Goal: Task Accomplishment & Management: Use online tool/utility

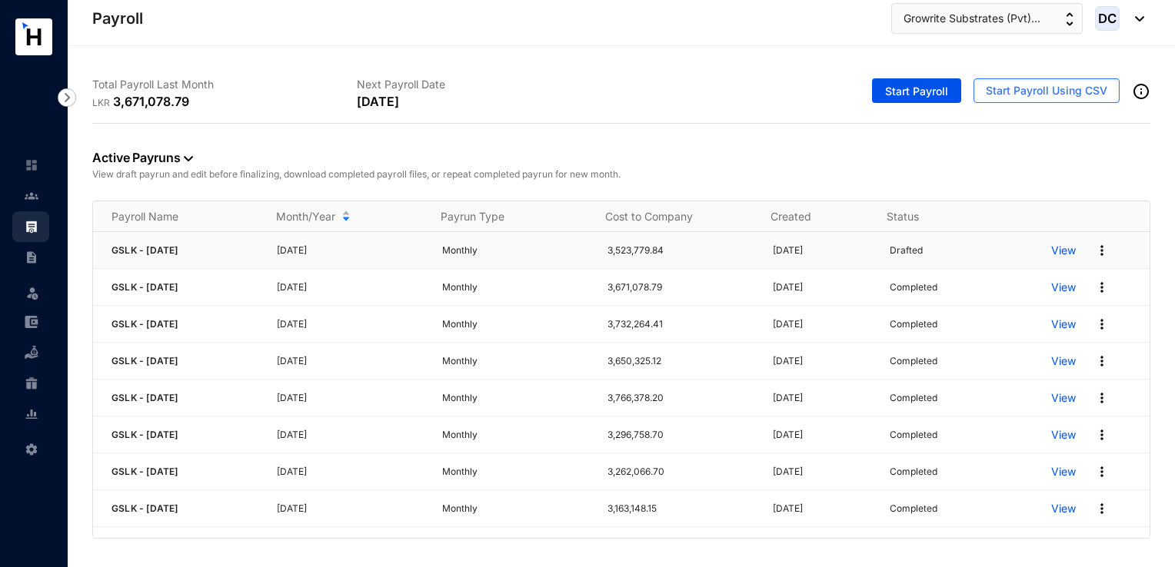
click at [1094, 255] on img at bounding box center [1101, 250] width 15 height 15
click at [1027, 356] on span "Re-Run Payrun" at bounding box center [1018, 350] width 75 height 13
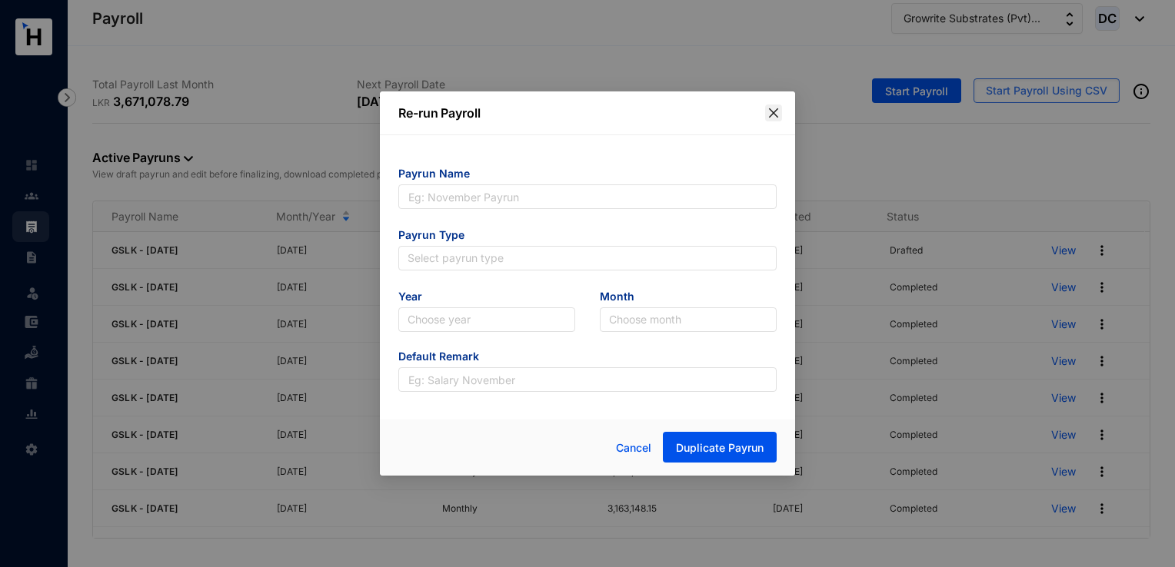
click at [778, 120] on button "Close" at bounding box center [773, 113] width 17 height 17
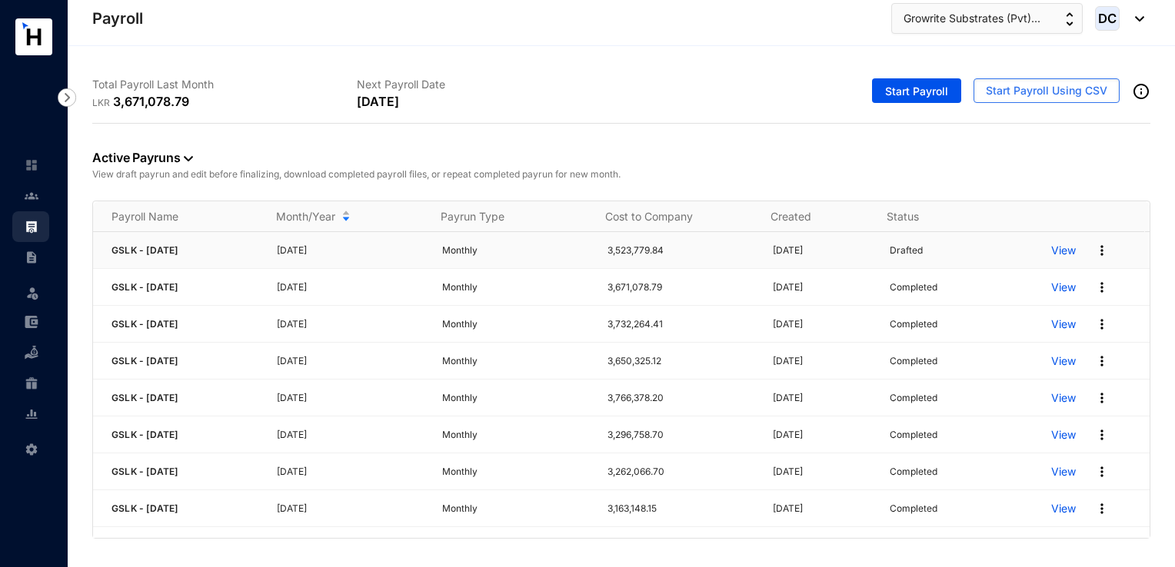
click at [1094, 247] on img at bounding box center [1101, 250] width 15 height 15
click at [1013, 288] on p "Delete" at bounding box center [1032, 281] width 108 height 26
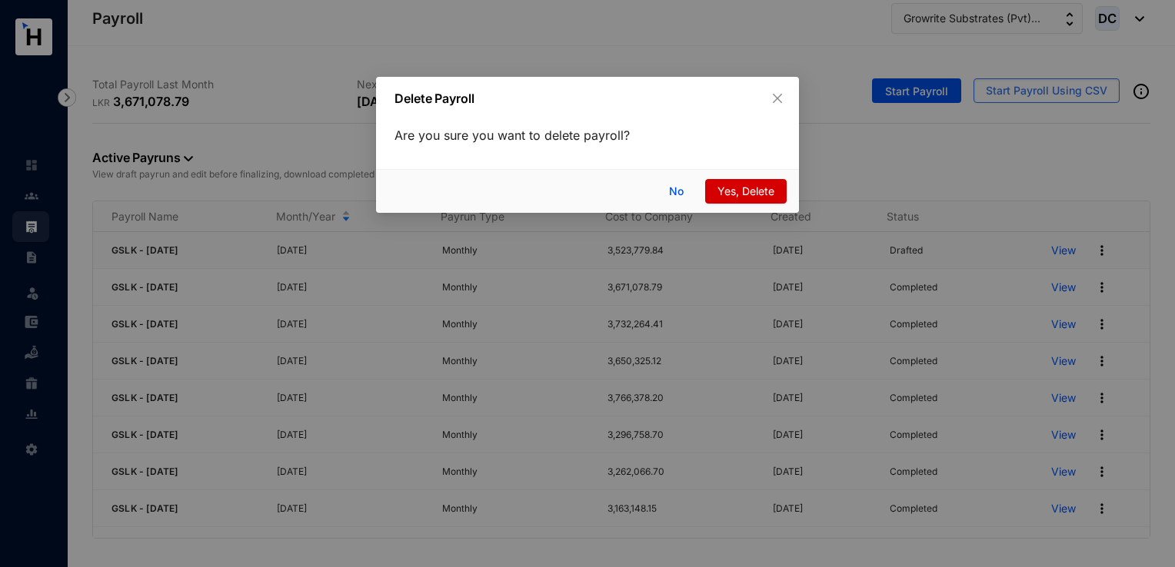
click at [764, 194] on span "Yes, Delete" at bounding box center [745, 191] width 57 height 17
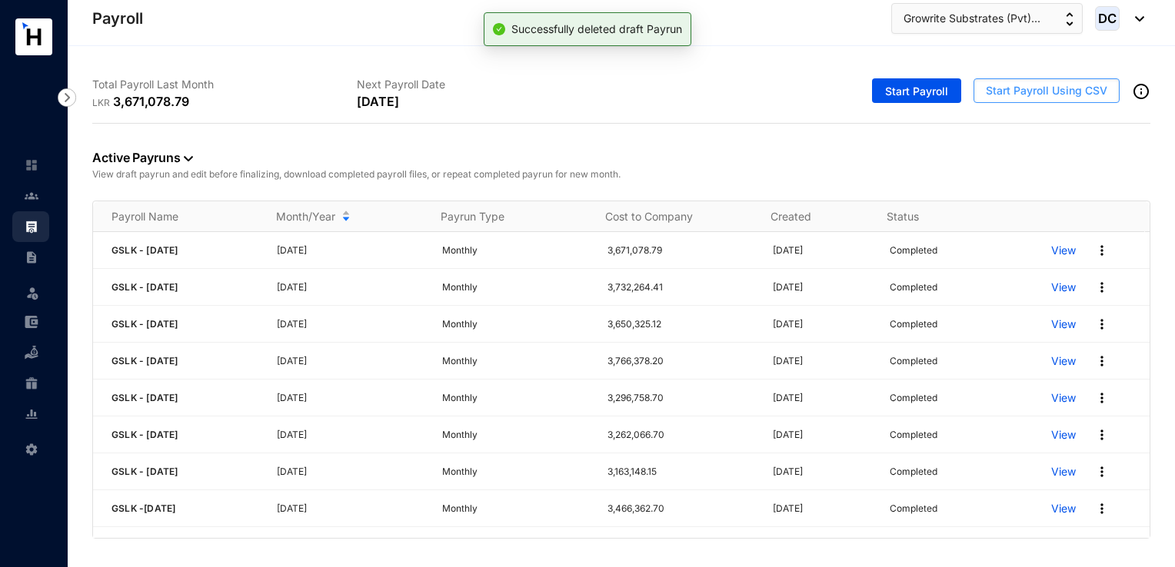
click at [1052, 92] on span "Start Payroll Using CSV" at bounding box center [1046, 90] width 121 height 15
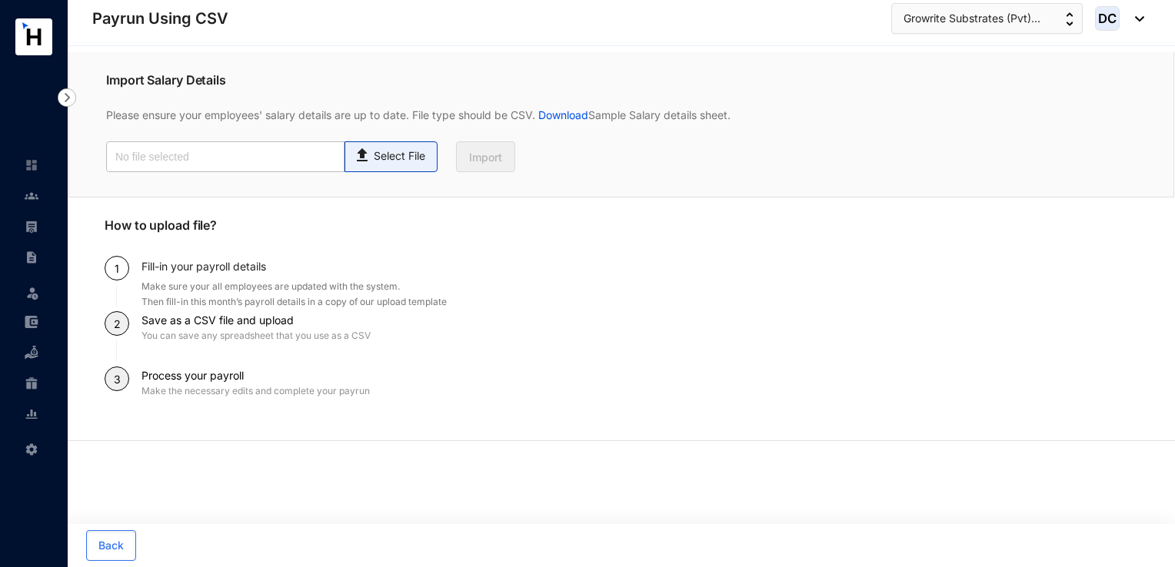
click at [418, 153] on p "Select File" at bounding box center [400, 156] width 52 height 16
click at [0, 0] on input "Select File" at bounding box center [0, 0] width 0 height 0
type input "Payroll Uploaded File- GSLK- [DATE].csv"
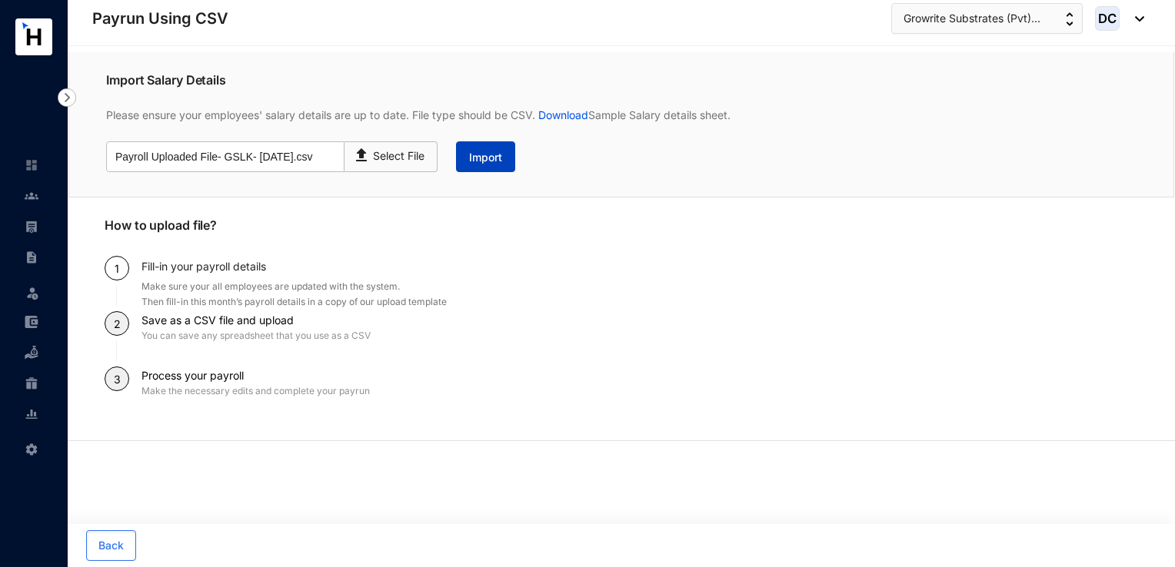
click at [497, 166] on button "Import" at bounding box center [485, 156] width 59 height 31
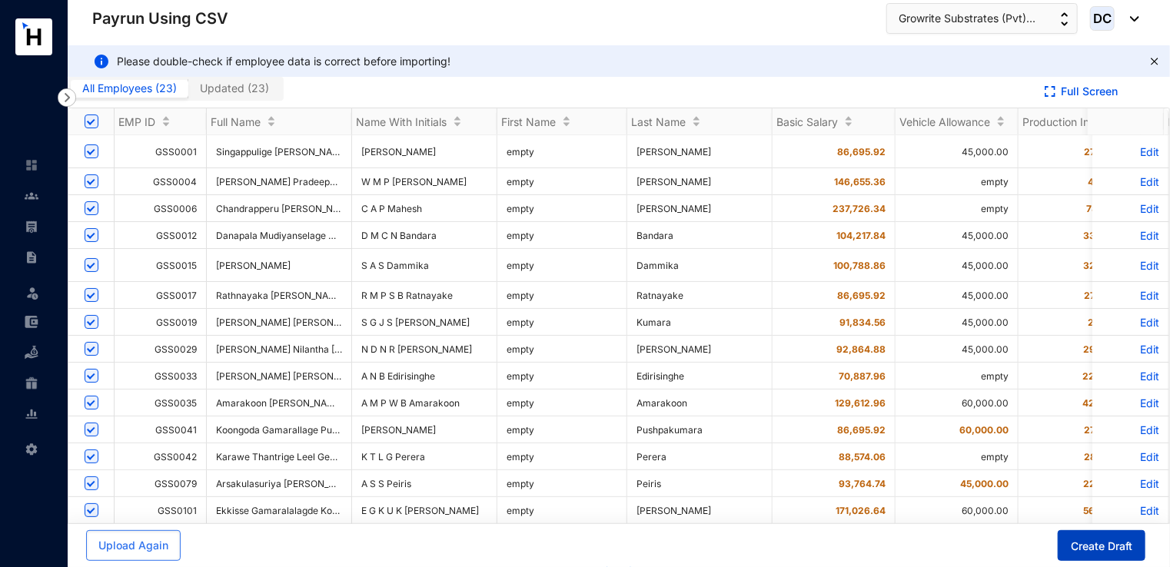
click at [1076, 558] on button "Create Draft" at bounding box center [1102, 546] width 88 height 31
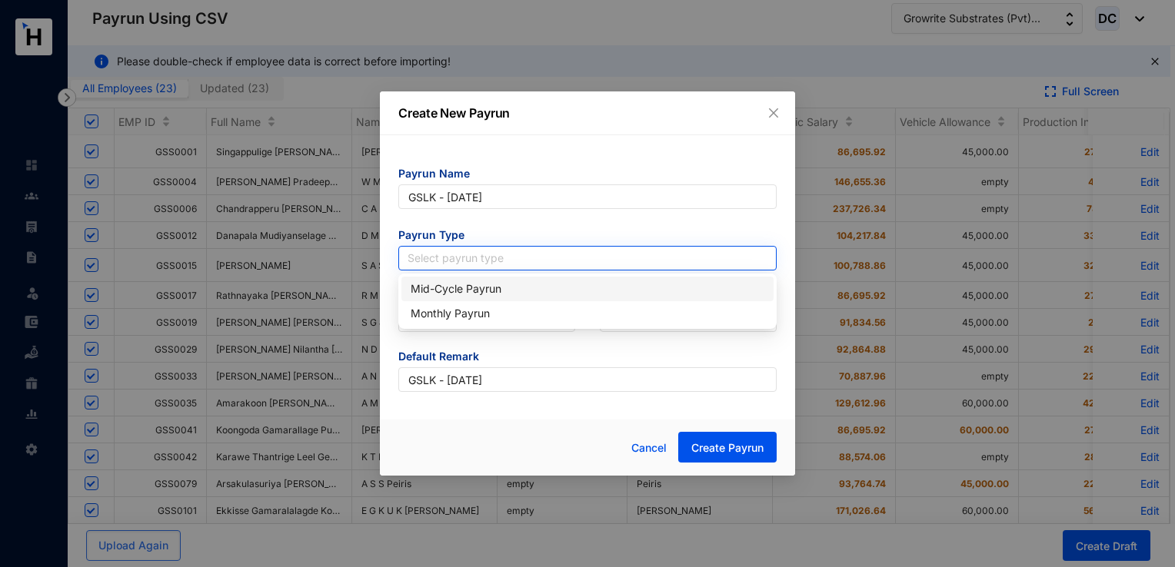
click at [504, 253] on input "search" at bounding box center [588, 258] width 360 height 23
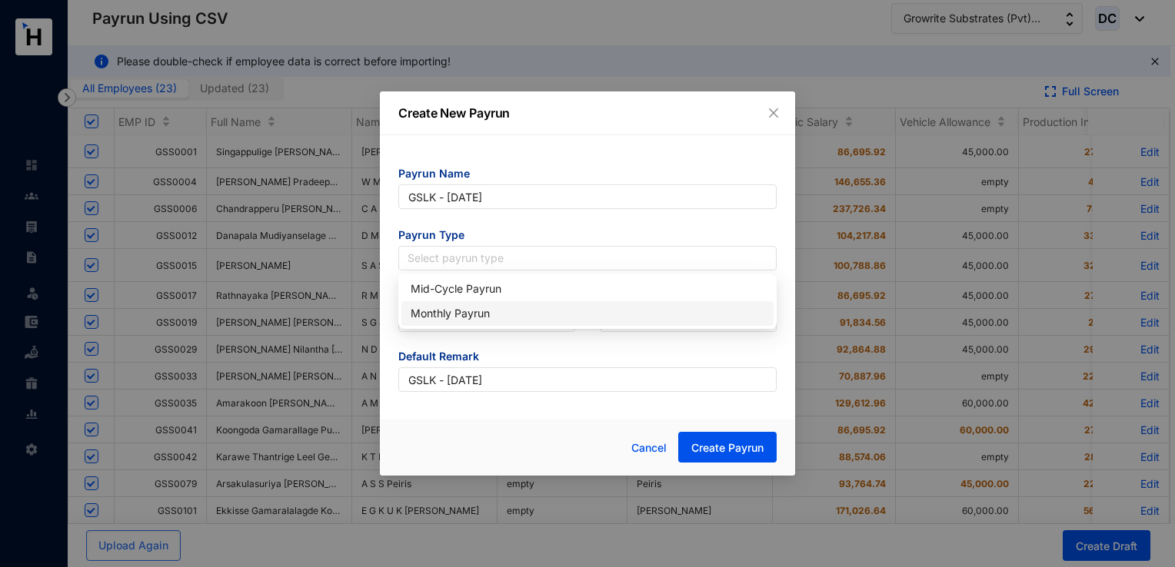
click at [476, 311] on div "Monthly Payrun" at bounding box center [588, 313] width 354 height 17
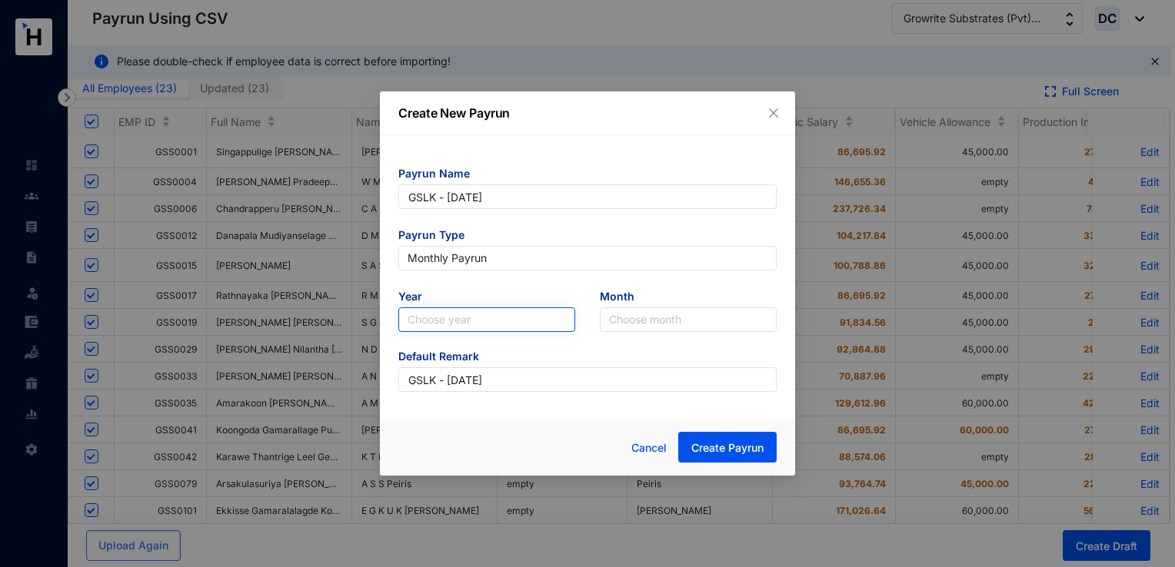
click at [474, 308] on input "search" at bounding box center [487, 319] width 158 height 23
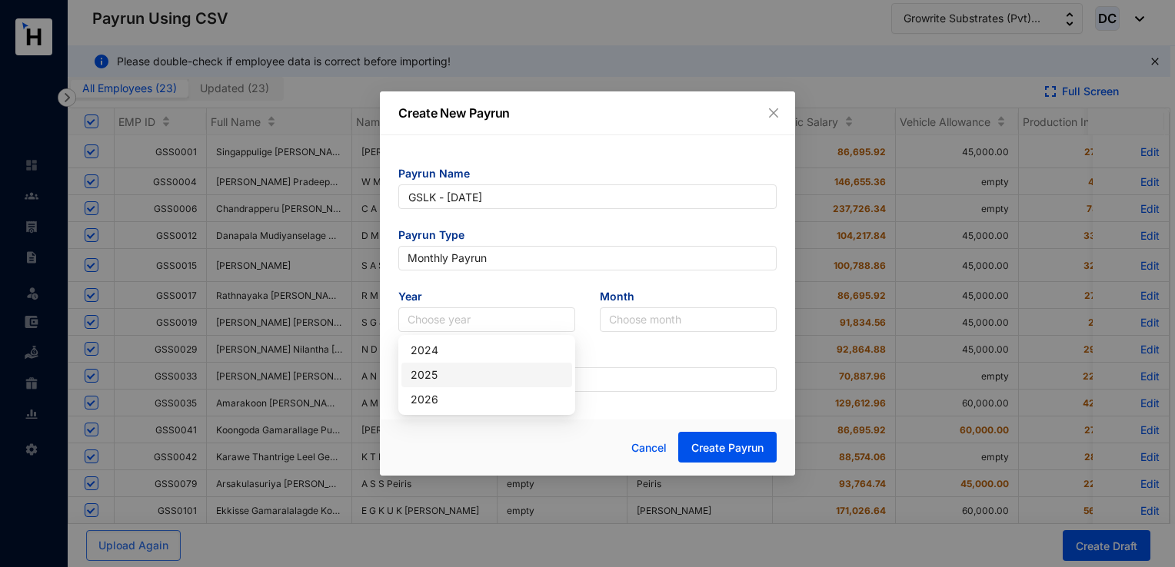
click at [458, 365] on div "2025" at bounding box center [486, 375] width 171 height 25
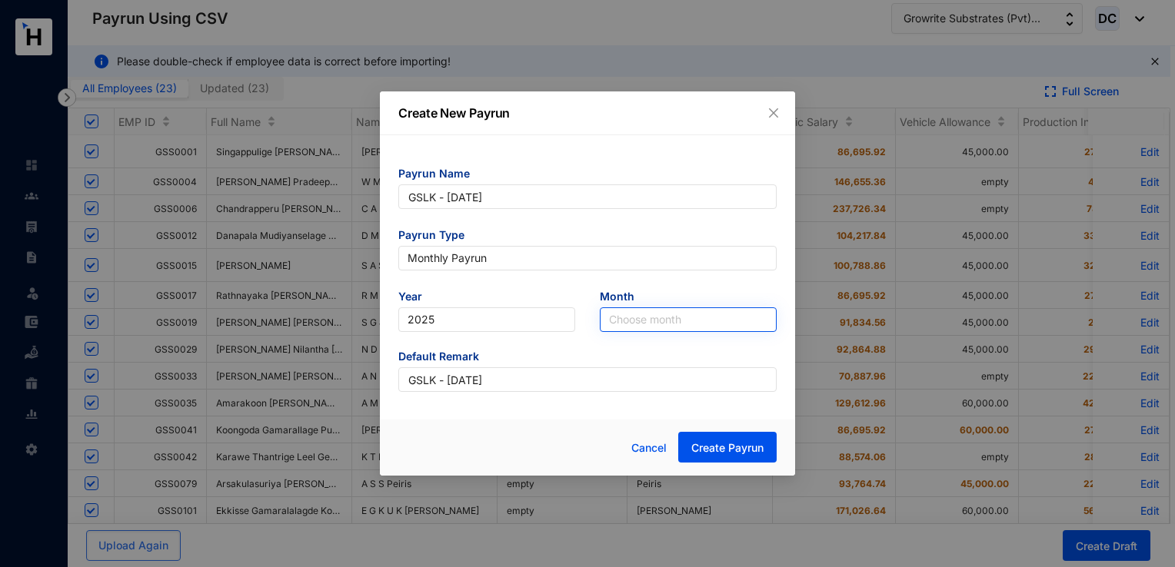
click at [635, 324] on input "search" at bounding box center [688, 319] width 158 height 23
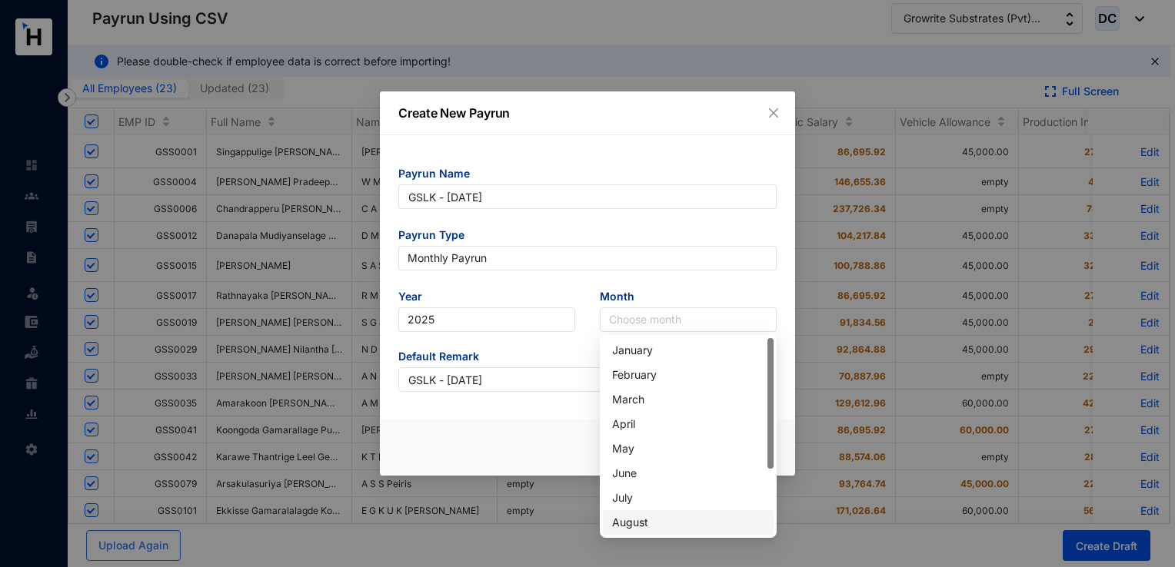
click at [637, 521] on div "August" at bounding box center [688, 522] width 152 height 17
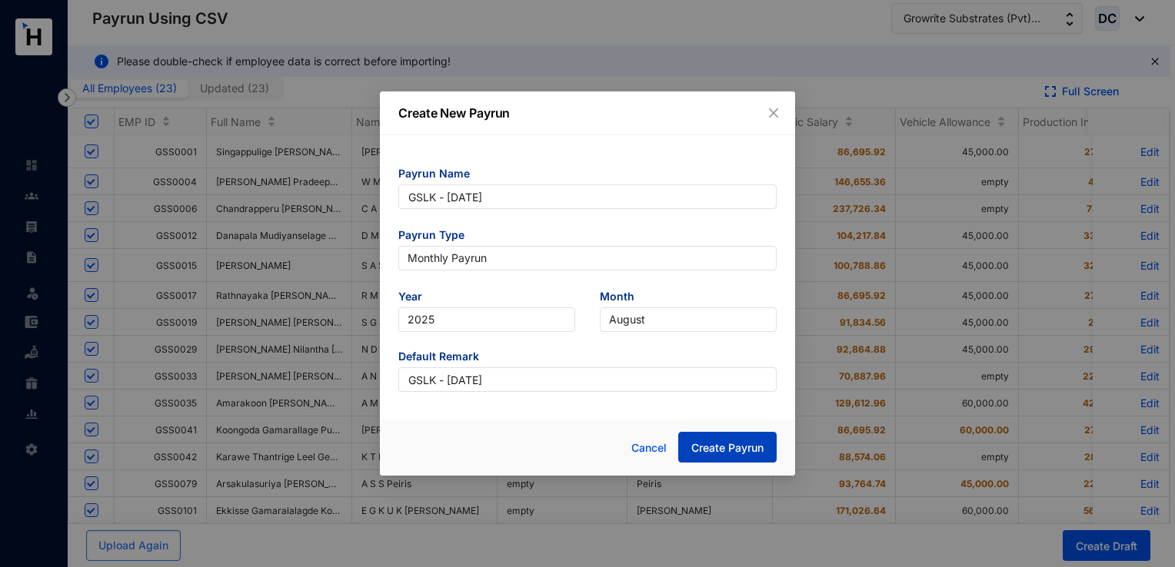
click at [717, 445] on span "Create Payrun" at bounding box center [727, 448] width 72 height 15
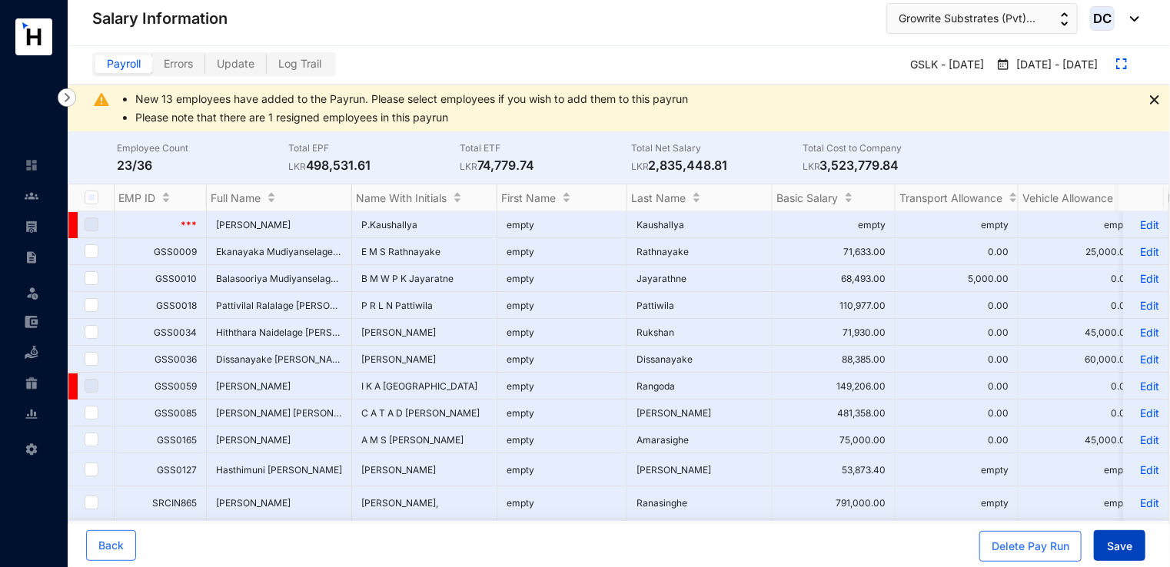
click at [1126, 549] on span "Save" at bounding box center [1119, 546] width 25 height 15
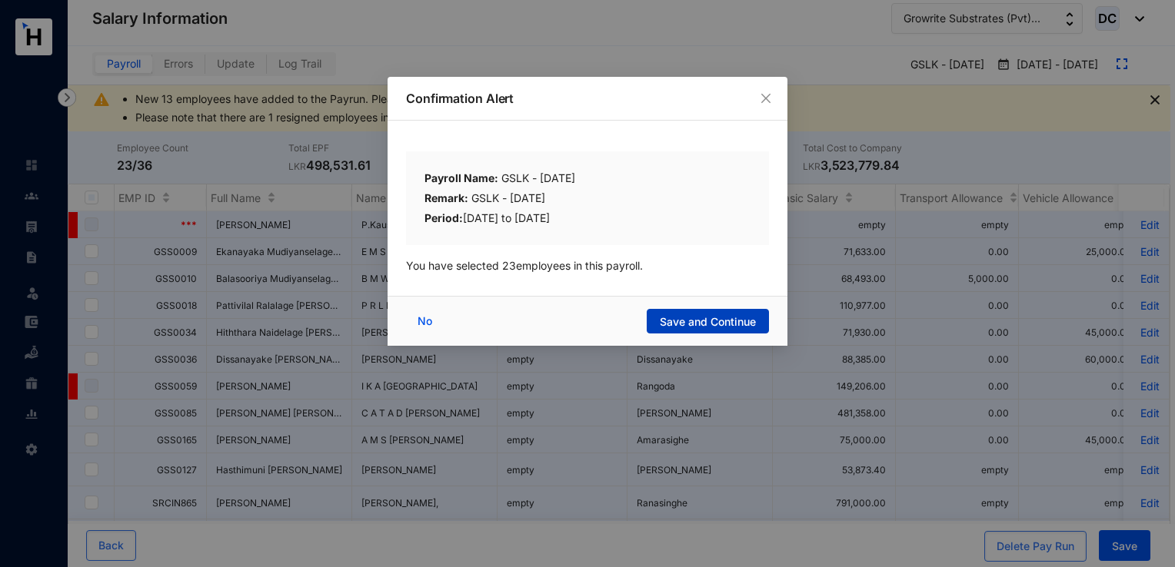
click at [696, 324] on span "Save and Continue" at bounding box center [708, 321] width 96 height 15
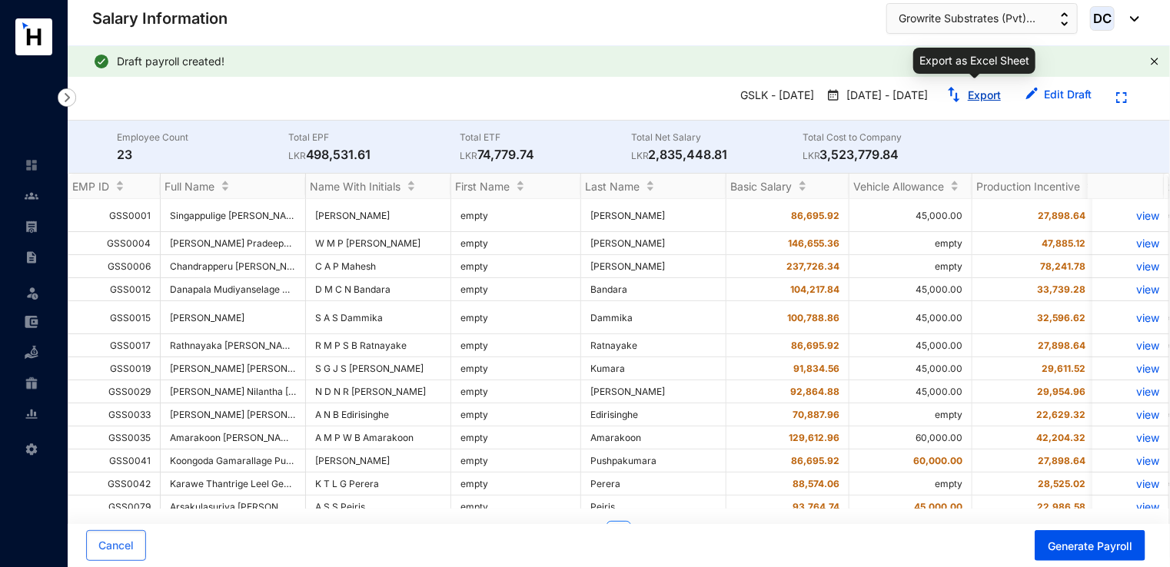
click at [989, 92] on link "Export" at bounding box center [984, 94] width 33 height 13
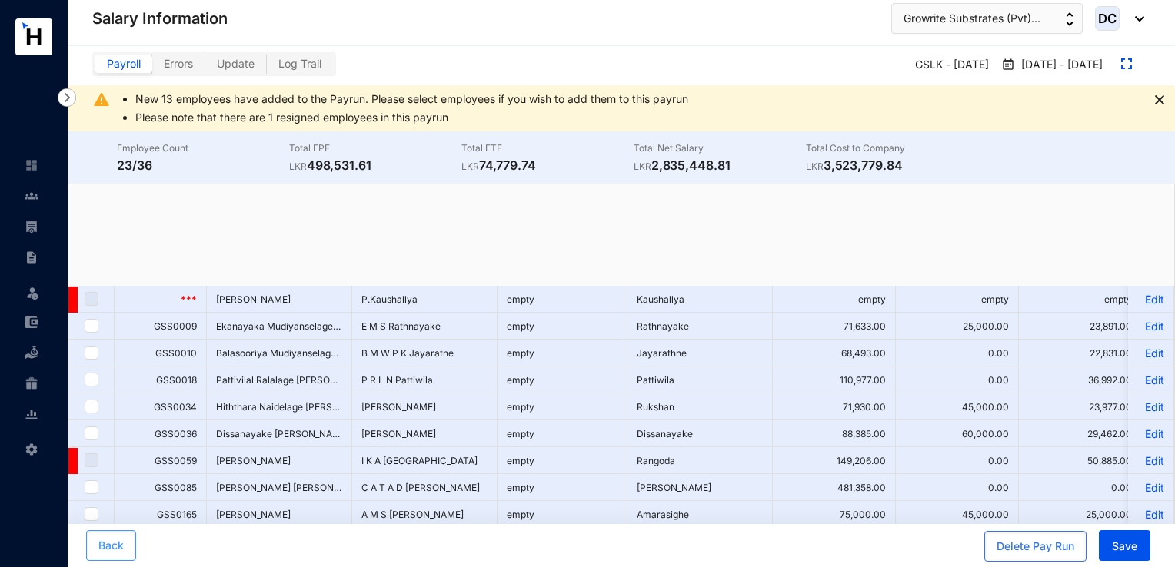
click at [122, 547] on span "Back" at bounding box center [110, 545] width 25 height 15
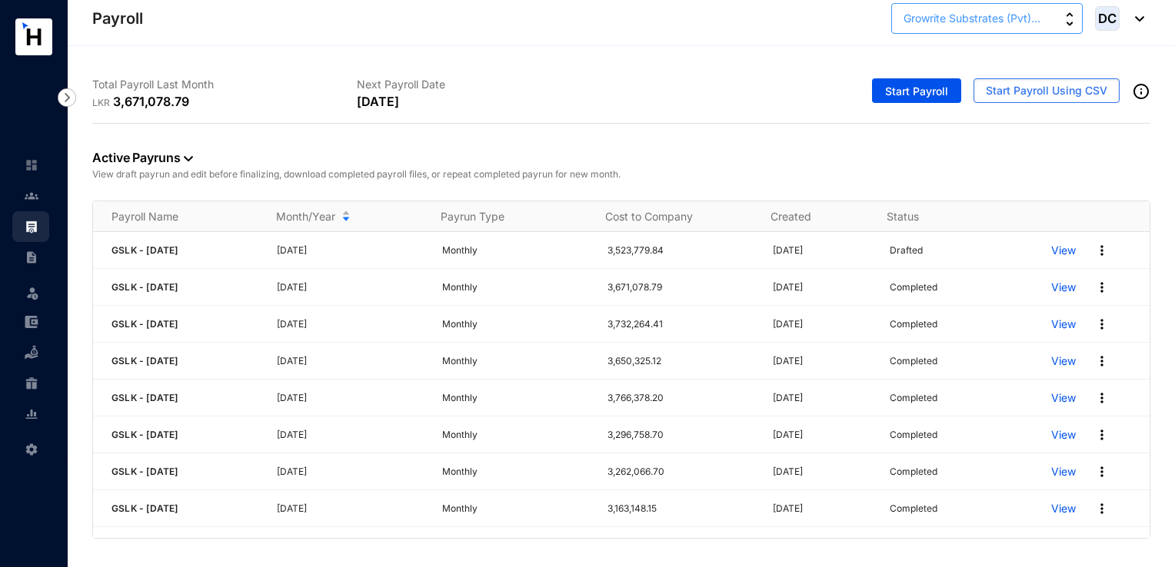
click at [1057, 29] on button "Growrite Substrates (Pvt)..." at bounding box center [986, 18] width 191 height 31
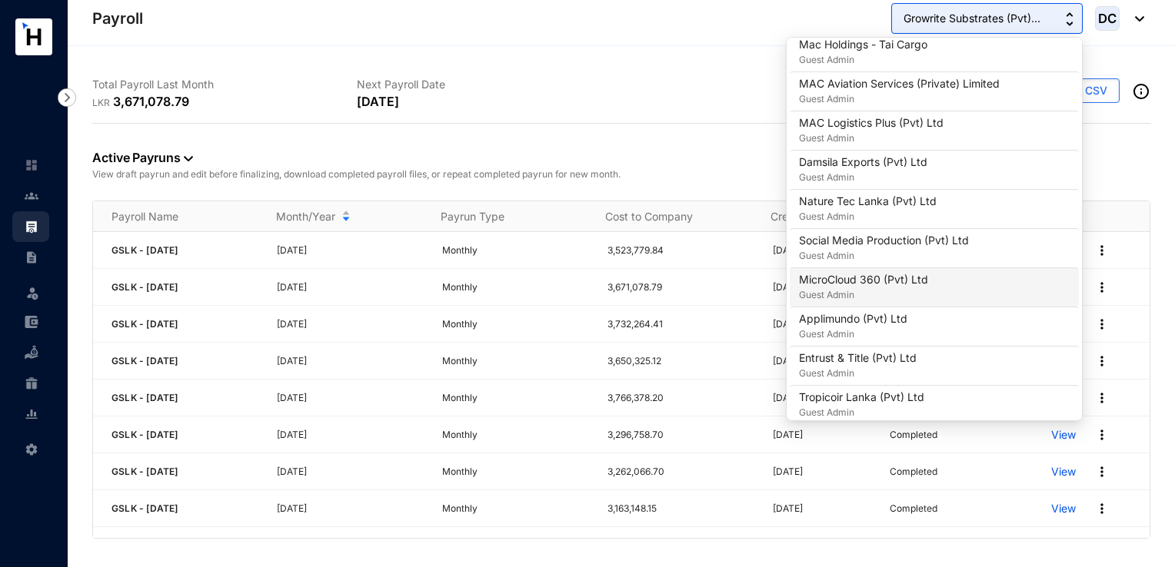
scroll to position [538, 0]
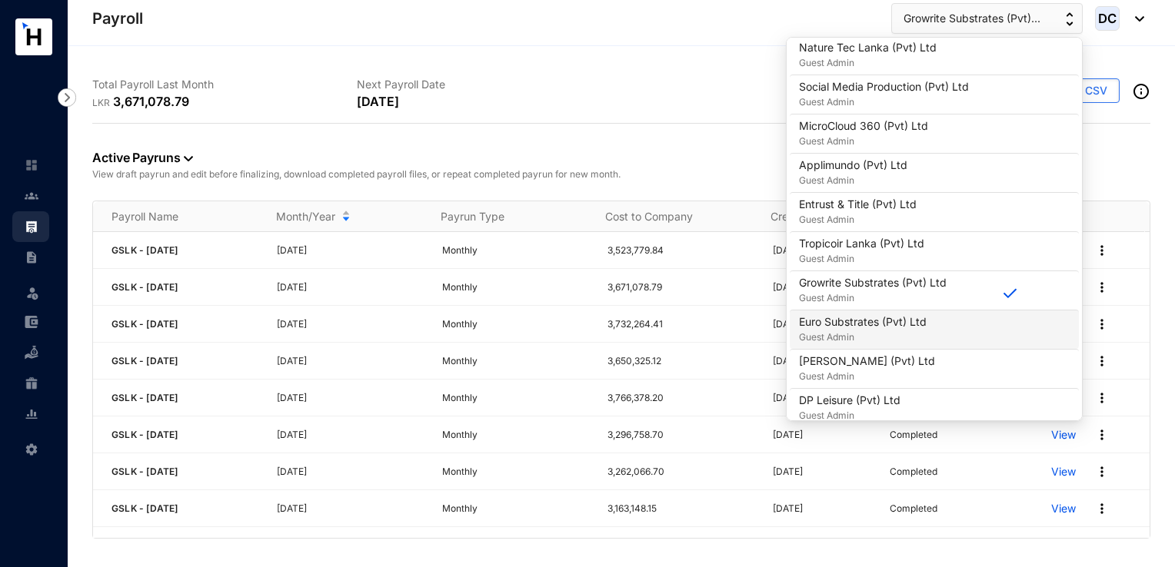
click at [886, 332] on p "Guest Admin" at bounding box center [863, 337] width 128 height 15
